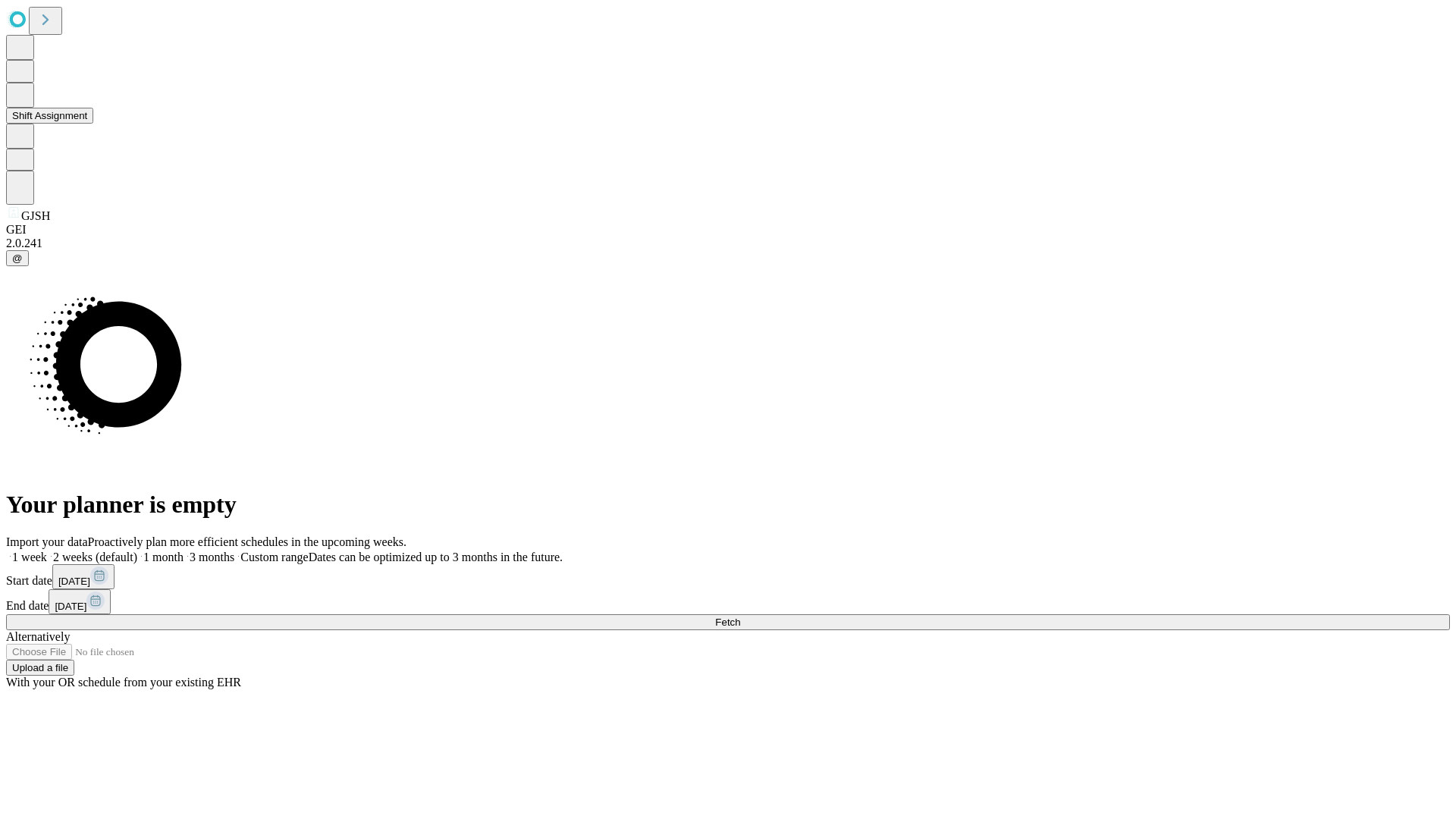
click at [93, 124] on button "Shift Assignment" at bounding box center [49, 116] width 87 height 16
